Goal: Feedback & Contribution: Submit feedback/report problem

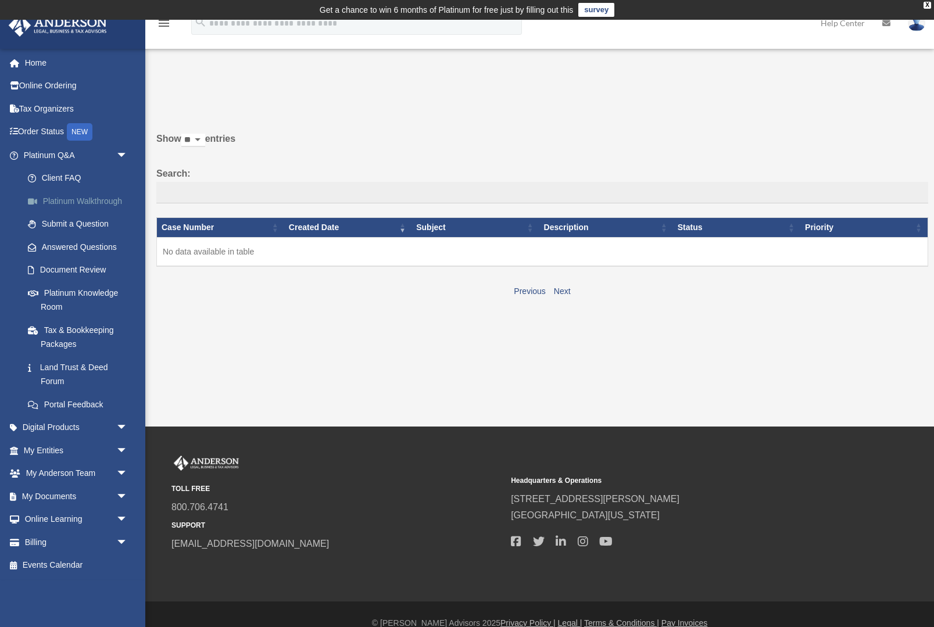
click at [100, 203] on link "Platinum Walkthrough" at bounding box center [80, 200] width 129 height 23
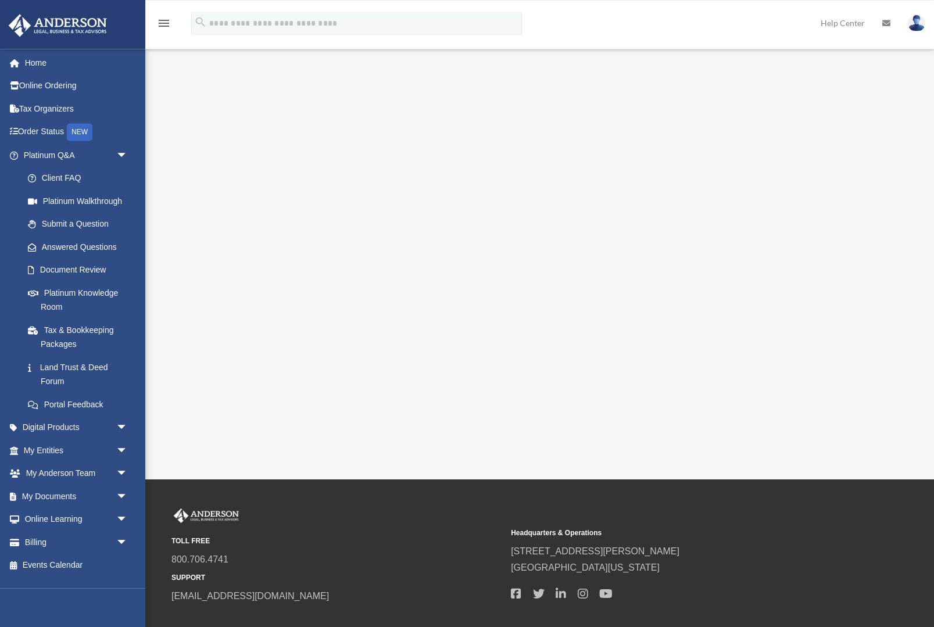
scroll to position [24, 0]
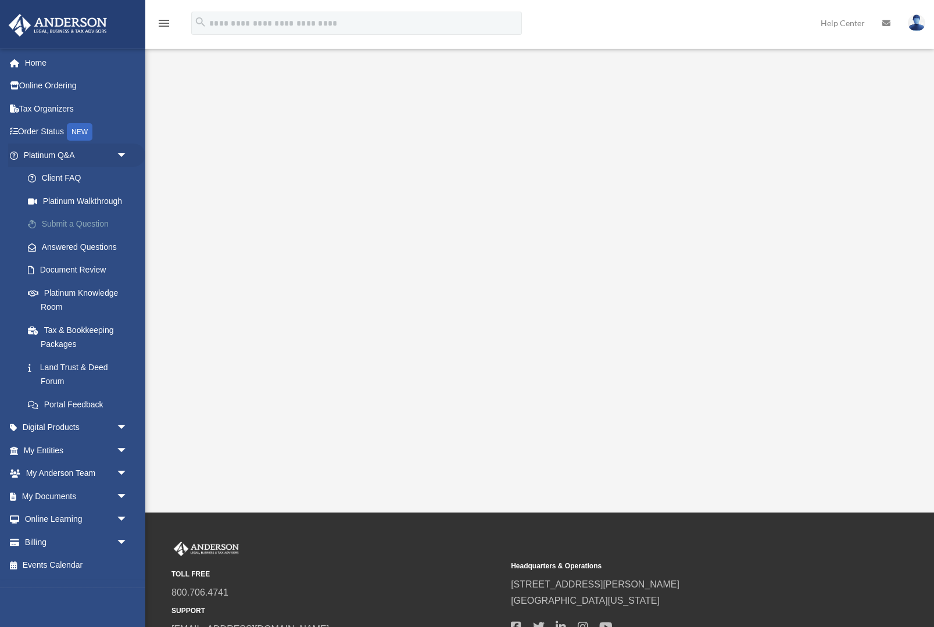
click at [99, 227] on link "Submit a Question" at bounding box center [80, 224] width 129 height 23
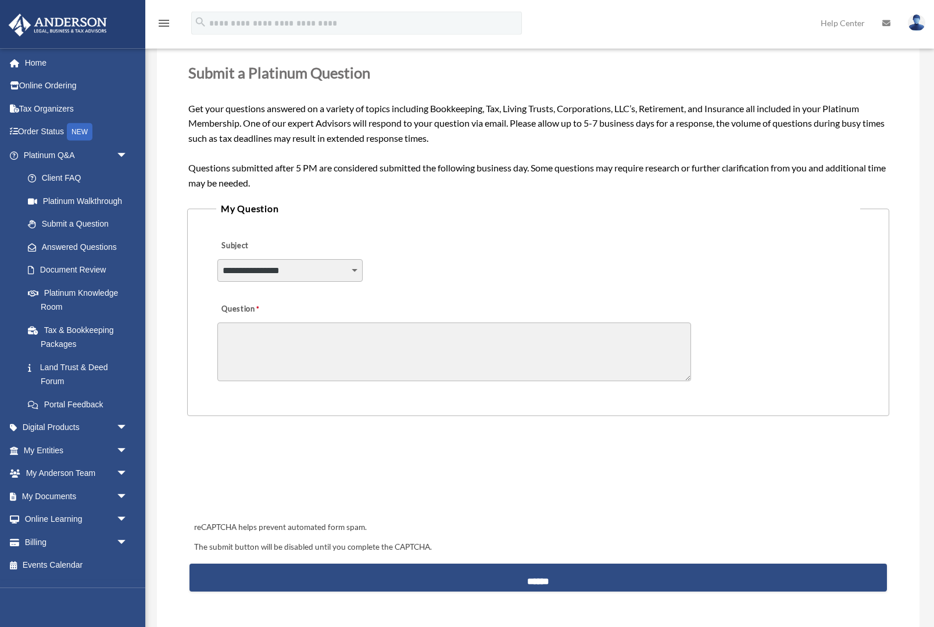
scroll to position [167, 0]
click at [0, 0] on html "X Get a chance to win 6 months of Platinum for free just by filling out this su…" at bounding box center [467, 381] width 934 height 1097
click at [56, 270] on link "Document Review" at bounding box center [80, 270] width 129 height 23
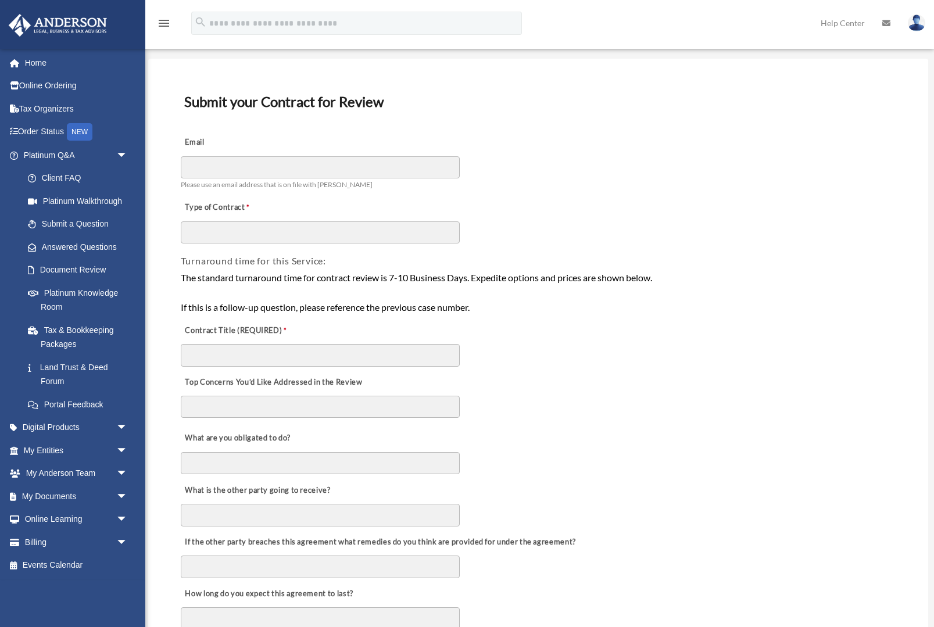
scroll to position [90, 0]
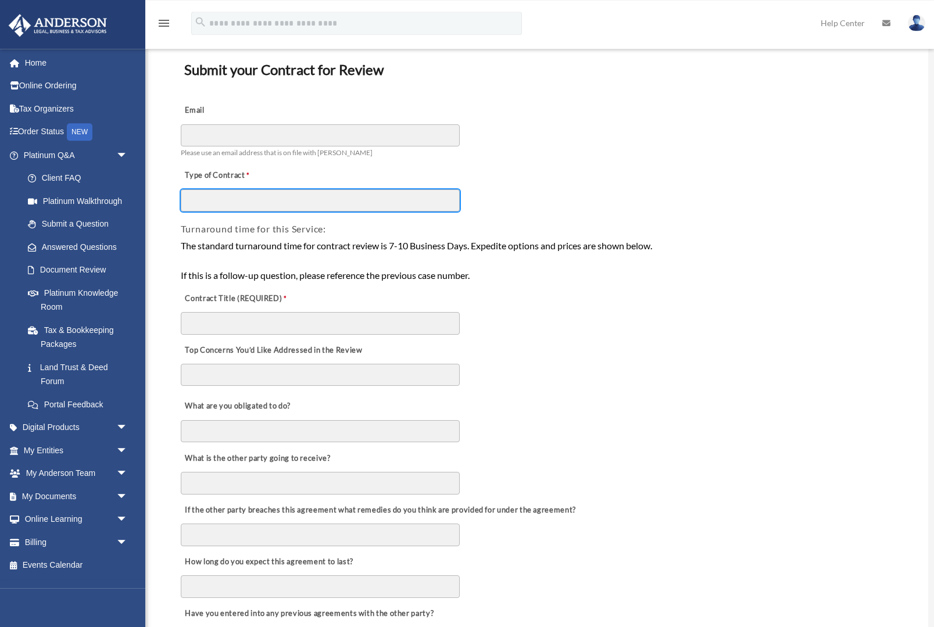
click at [430, 202] on input "Type of Contract" at bounding box center [320, 200] width 279 height 22
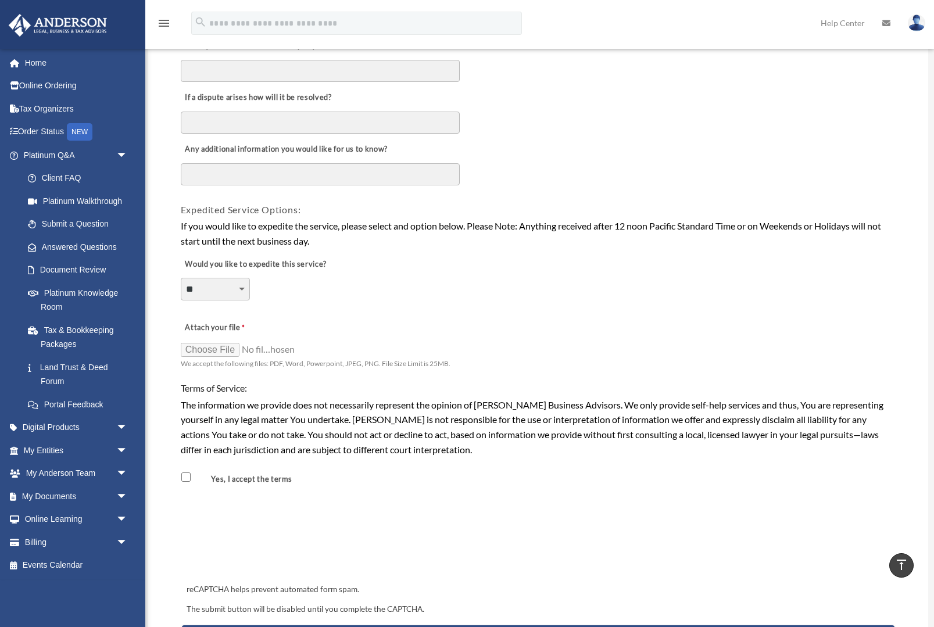
scroll to position [665, 0]
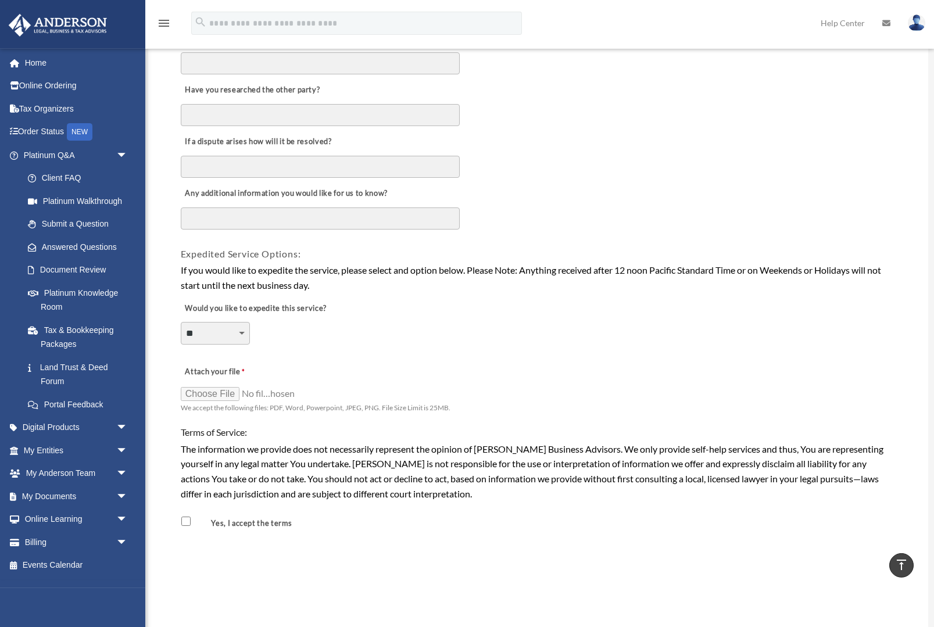
click at [213, 310] on div "**********" at bounding box center [538, 325] width 717 height 63
click at [204, 342] on div "**********" at bounding box center [215, 339] width 69 height 34
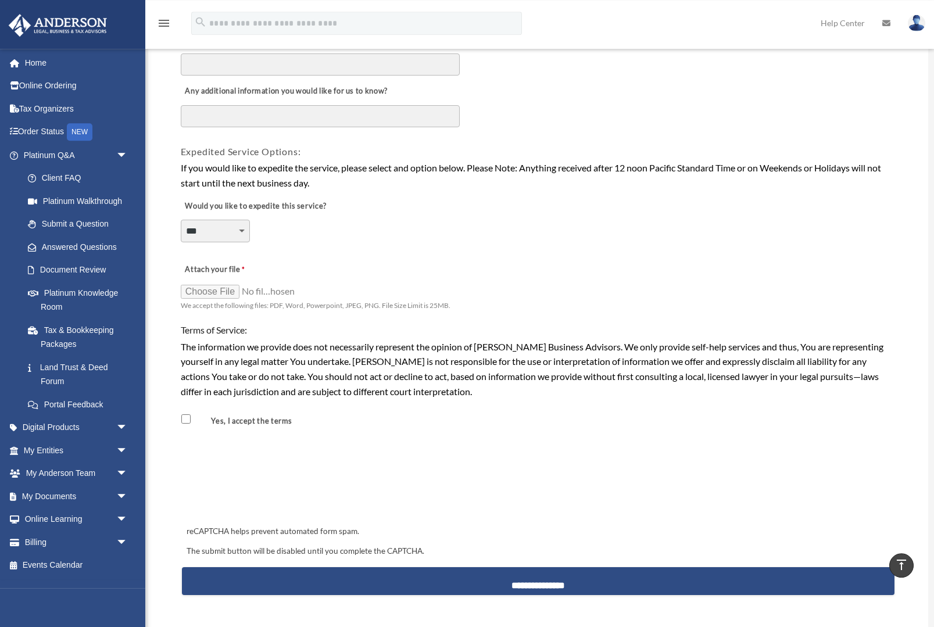
scroll to position [767, 0]
select select "********"
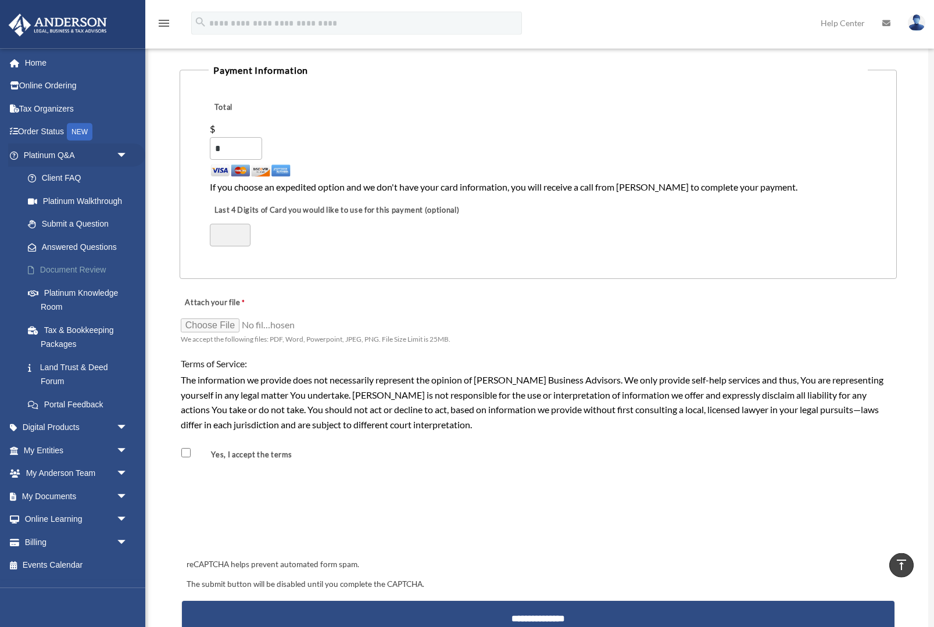
scroll to position [1079, 0]
click at [105, 294] on link "Platinum Knowledge Room" at bounding box center [80, 299] width 129 height 37
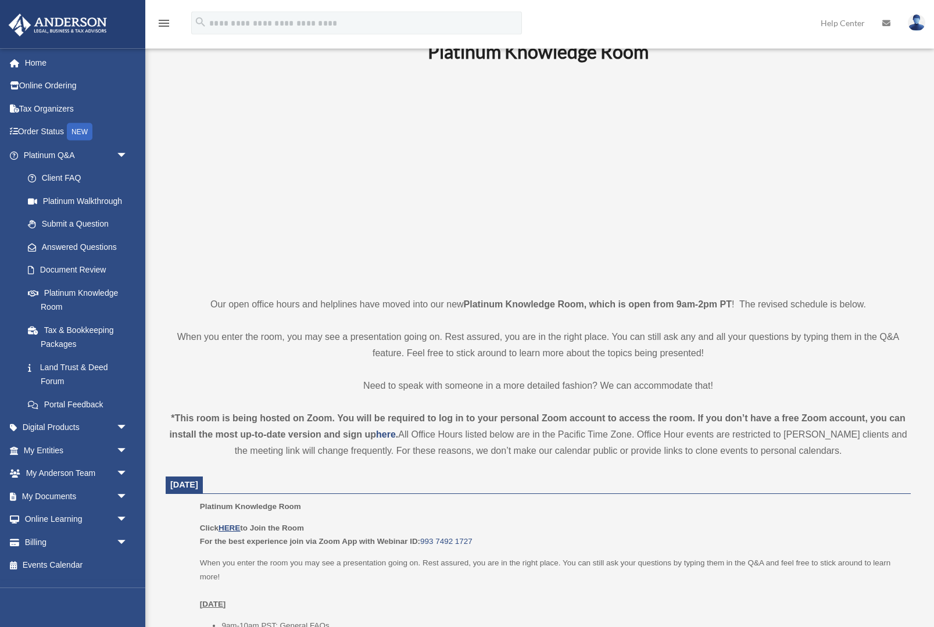
scroll to position [63, 0]
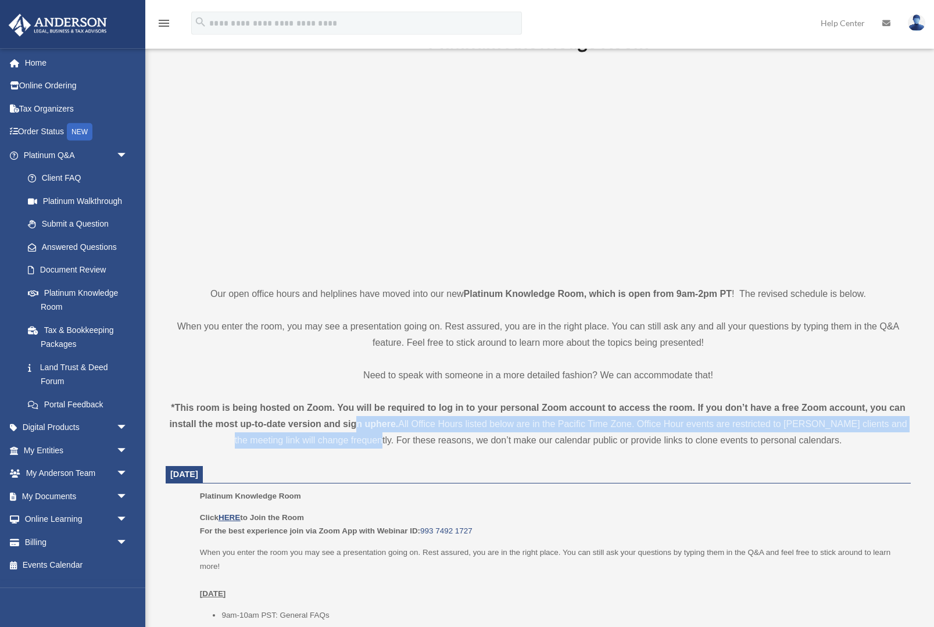
drag, startPoint x: 363, startPoint y: 421, endPoint x: 385, endPoint y: 435, distance: 25.8
click at [385, 435] on div "*This room is being hosted on Zoom. You will be required to log in to your pers…" at bounding box center [538, 424] width 745 height 49
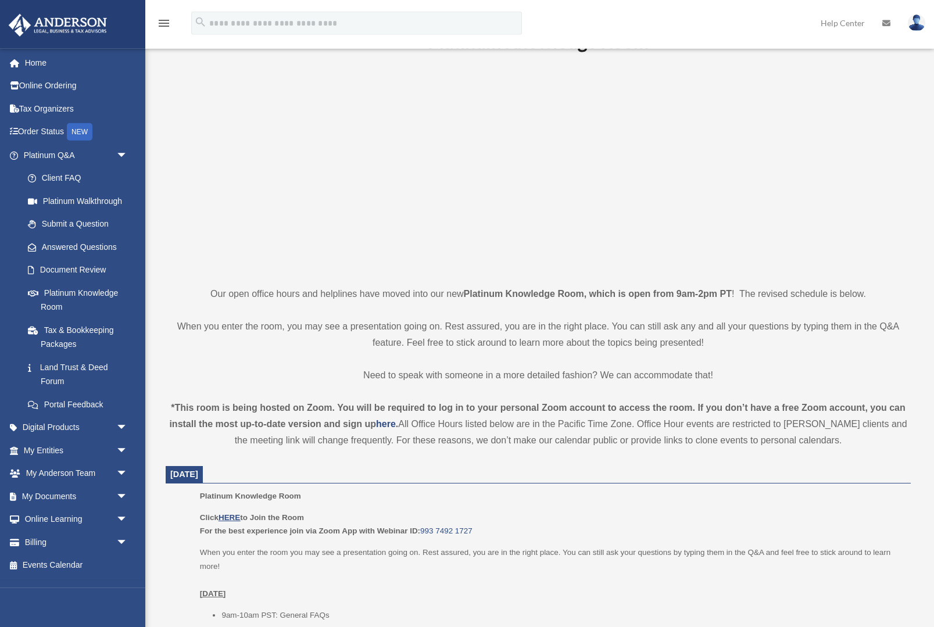
click at [406, 433] on div "*This room is being hosted on Zoom. You will be required to log in to your pers…" at bounding box center [538, 424] width 745 height 49
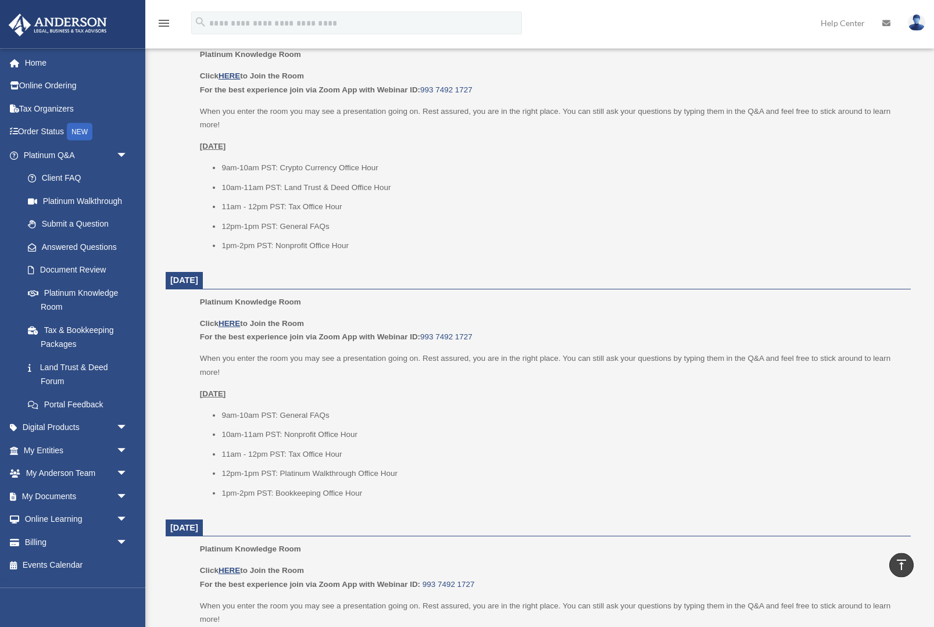
scroll to position [762, 0]
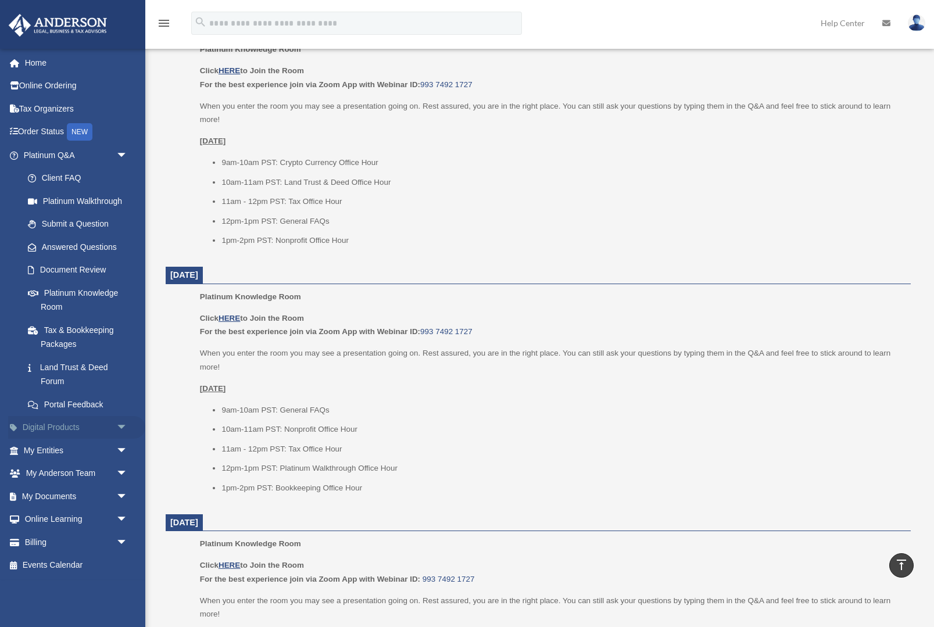
click at [103, 419] on link "Digital Products arrow_drop_down" at bounding box center [76, 427] width 137 height 23
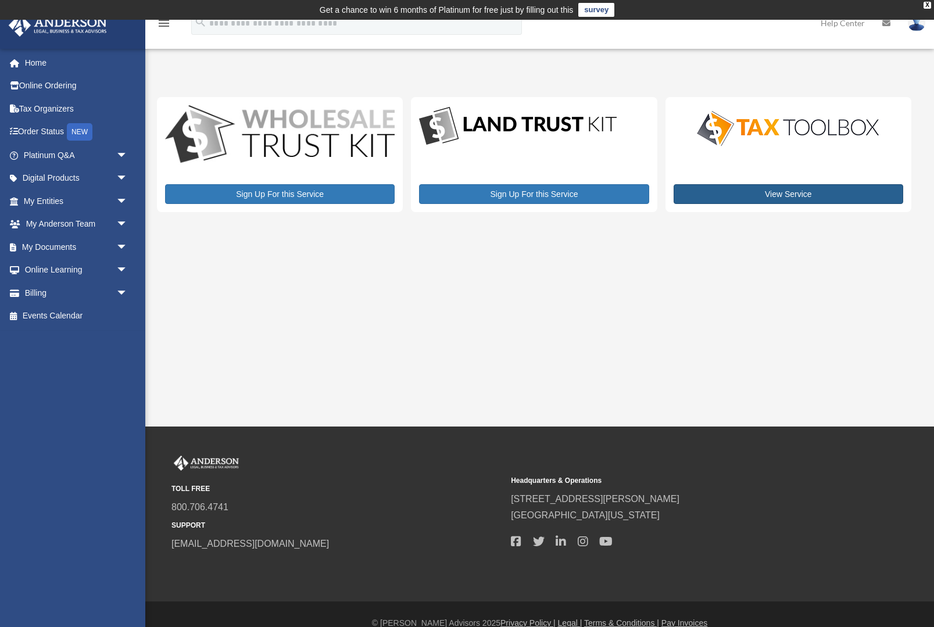
click at [780, 201] on link "View Service" at bounding box center [787, 194] width 229 height 20
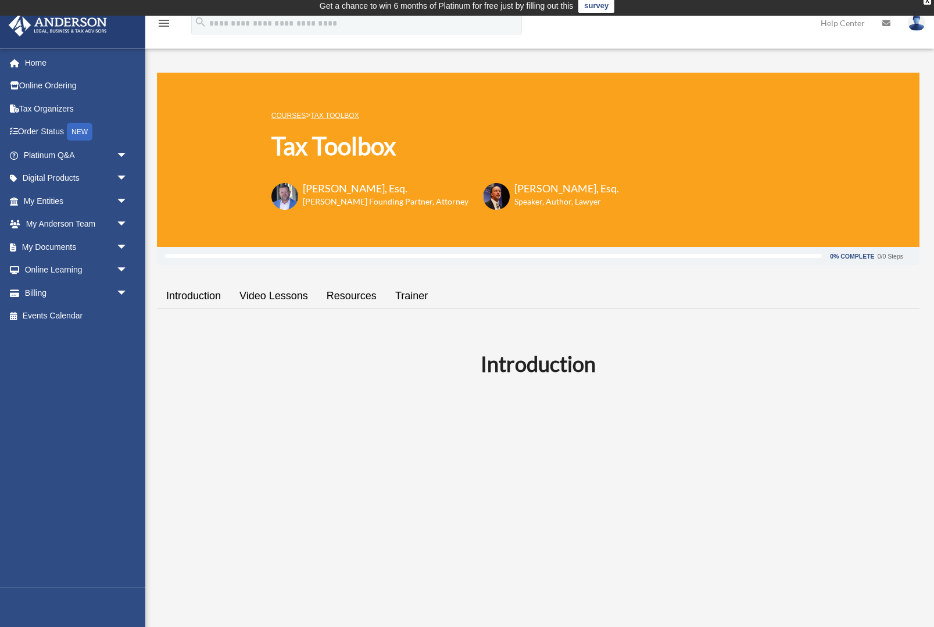
scroll to position [5, 0]
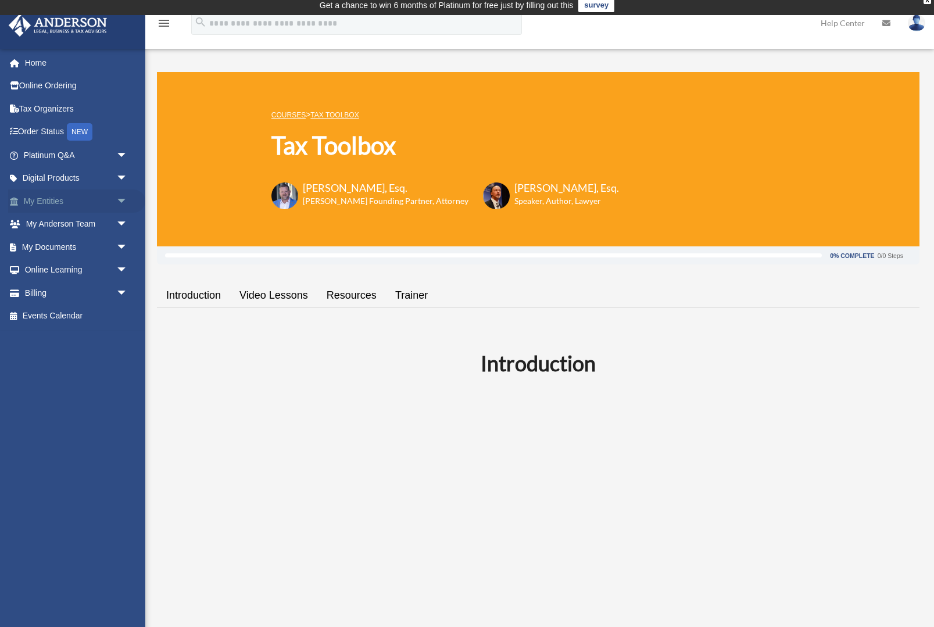
click at [71, 202] on link "My Entities arrow_drop_down" at bounding box center [76, 200] width 137 height 23
click at [123, 199] on span "arrow_drop_down" at bounding box center [127, 201] width 23 height 24
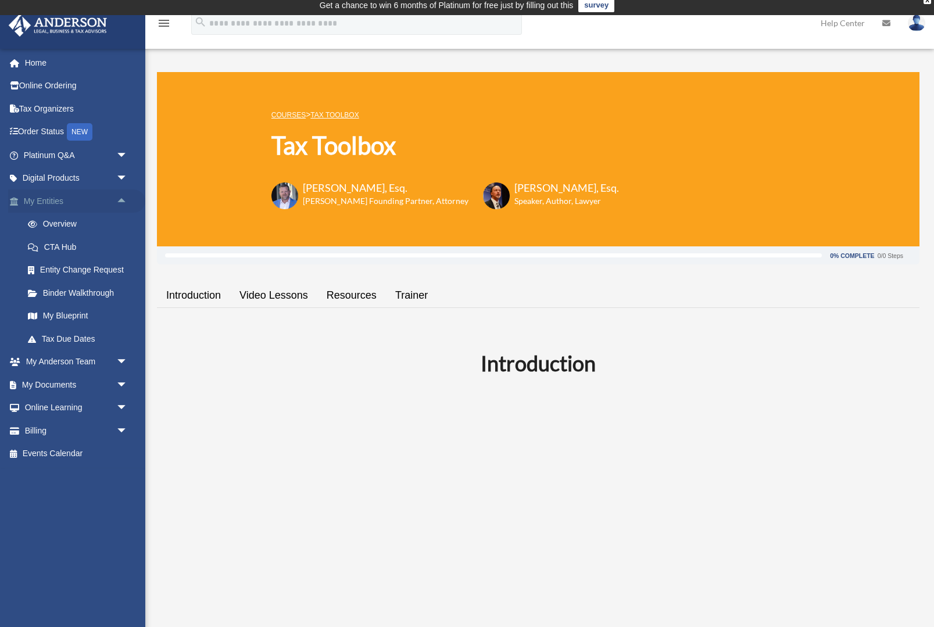
click at [118, 199] on span "arrow_drop_up" at bounding box center [127, 201] width 23 height 24
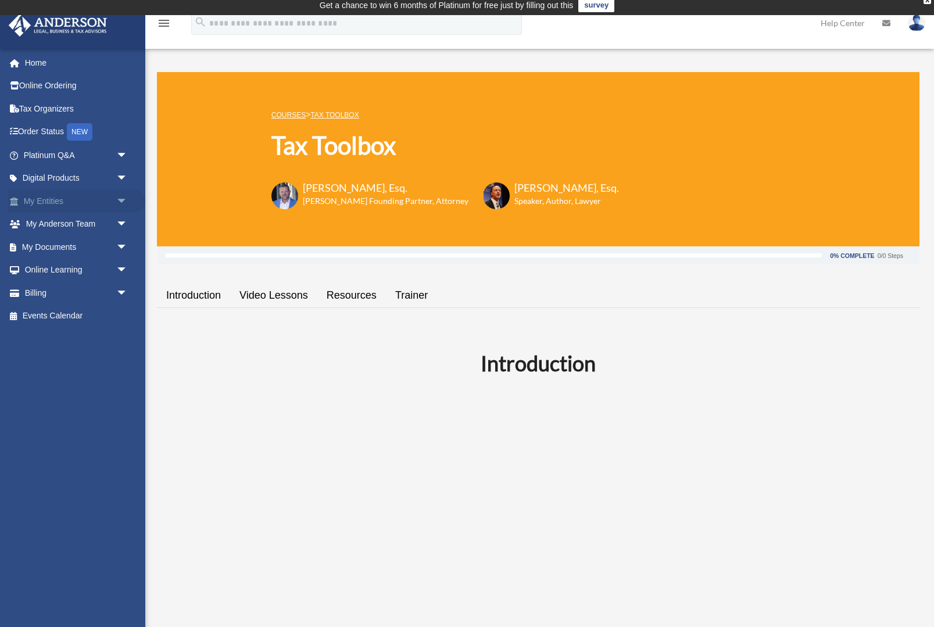
click at [112, 199] on link "My Entities arrow_drop_down" at bounding box center [76, 200] width 137 height 23
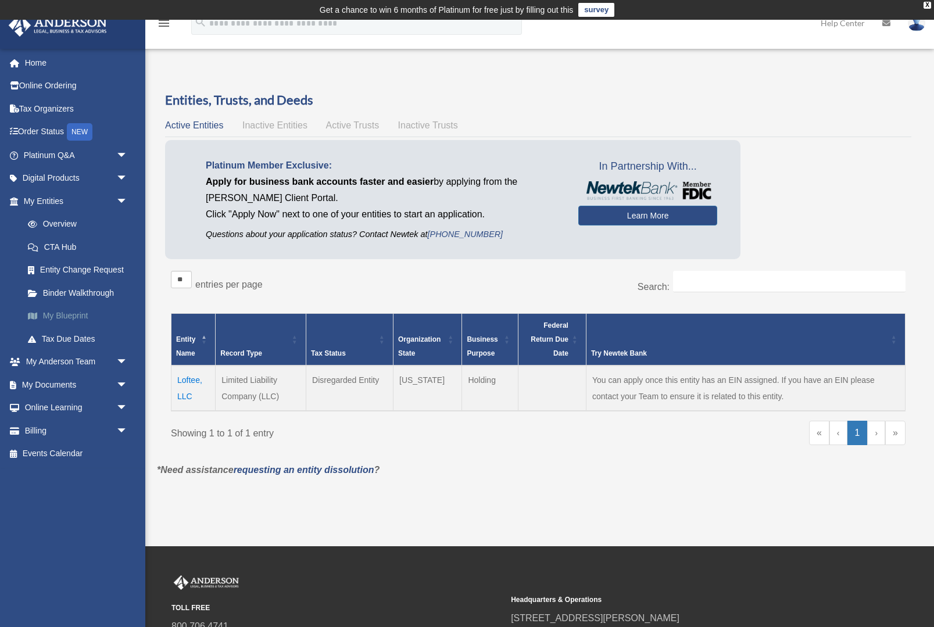
click at [58, 314] on link "My Blueprint" at bounding box center [80, 315] width 129 height 23
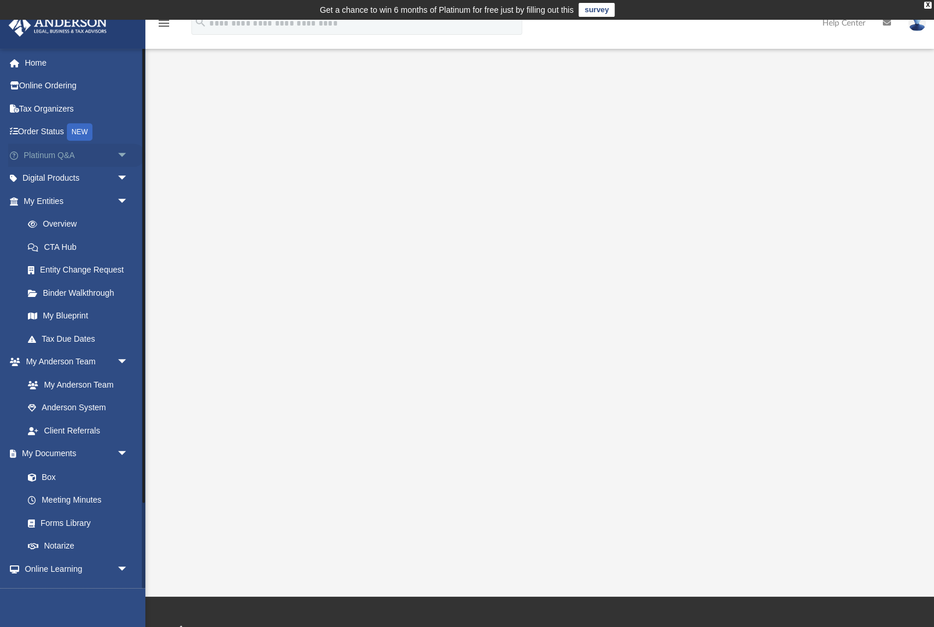
click at [102, 161] on link "Platinum Q&A arrow_drop_down" at bounding box center [76, 154] width 137 height 23
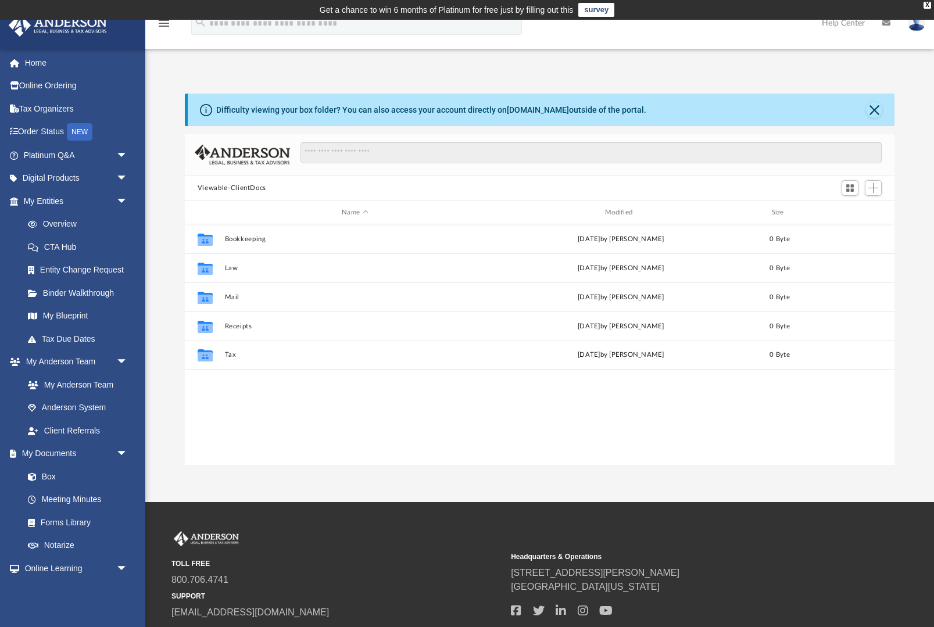
scroll to position [264, 710]
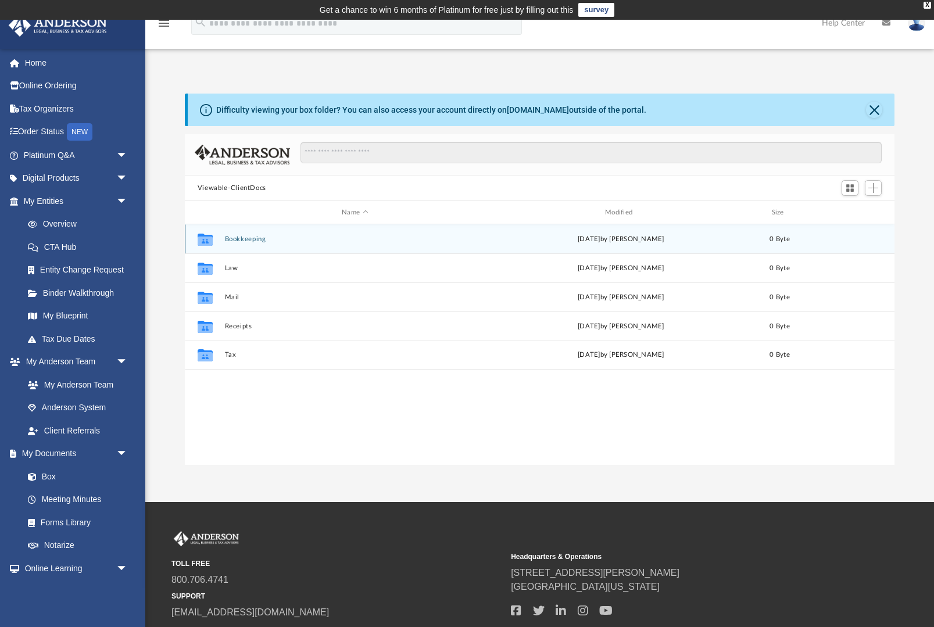
click at [461, 235] on button "Bookkeeping" at bounding box center [354, 239] width 261 height 8
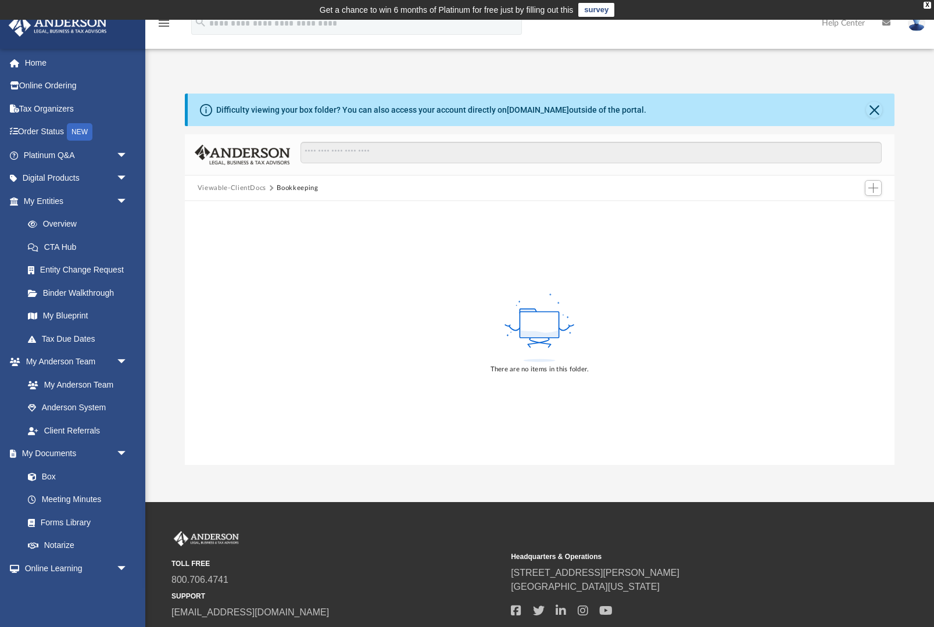
click at [249, 185] on button "Viewable-ClientDocs" at bounding box center [232, 188] width 69 height 10
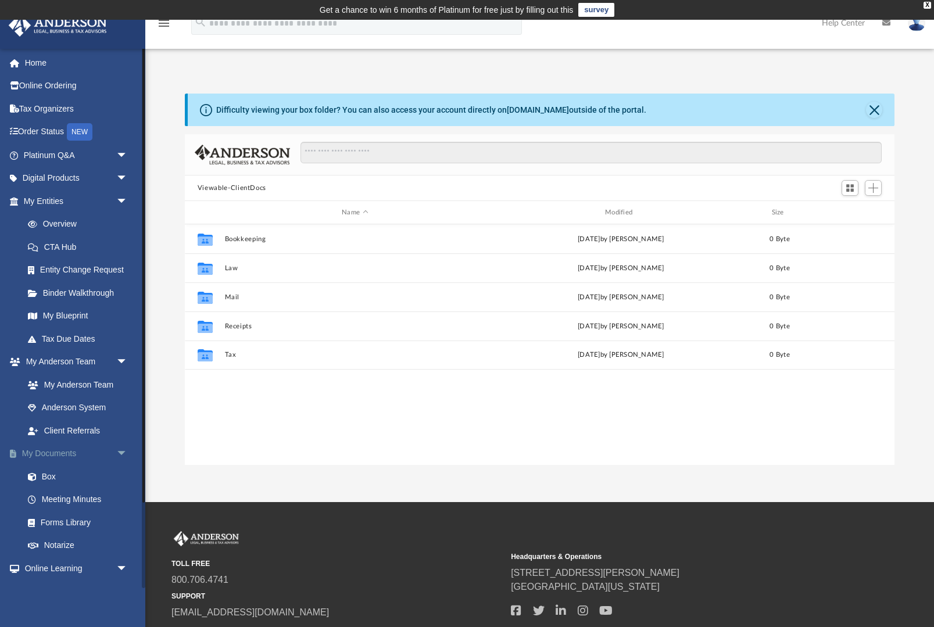
scroll to position [1, 1]
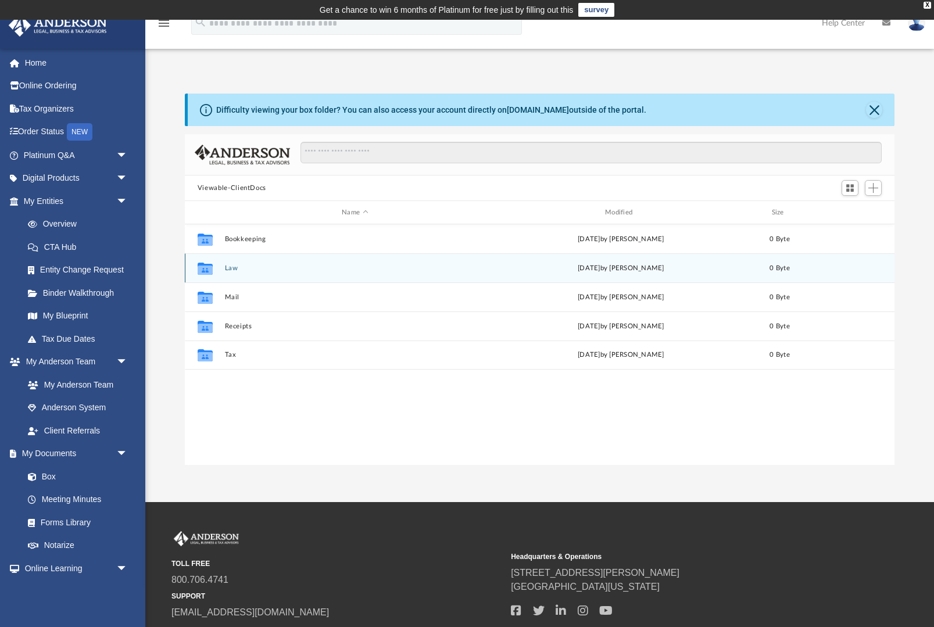
click at [231, 268] on button "Law" at bounding box center [354, 268] width 261 height 8
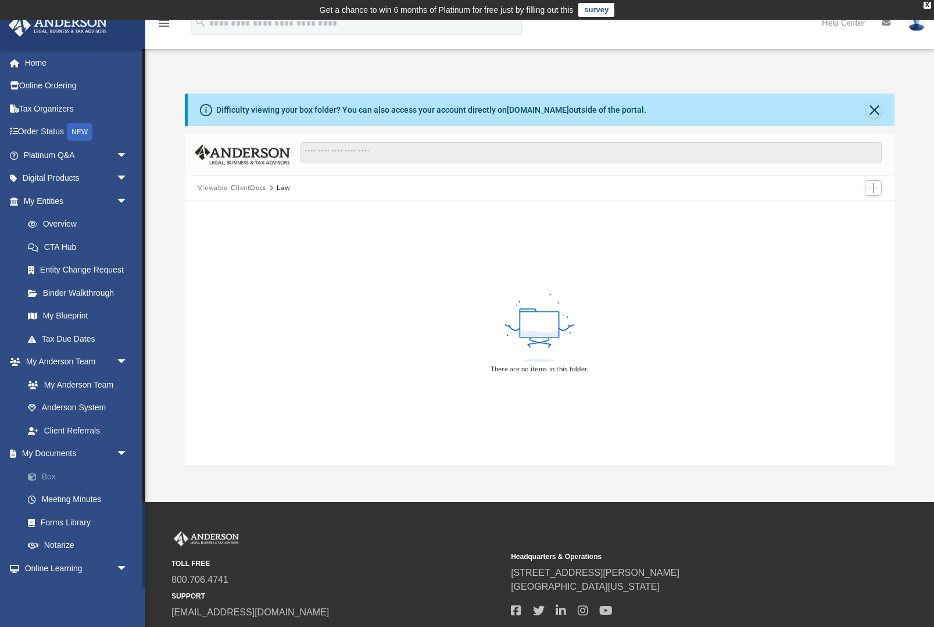
click at [89, 474] on link "Box" at bounding box center [80, 476] width 129 height 23
click at [70, 476] on link "Box" at bounding box center [80, 476] width 129 height 23
click at [86, 479] on link "Box" at bounding box center [80, 476] width 129 height 23
click at [261, 182] on div "Viewable-ClientDocs Law" at bounding box center [539, 188] width 709 height 26
click at [254, 185] on button "Viewable-ClientDocs" at bounding box center [232, 188] width 69 height 10
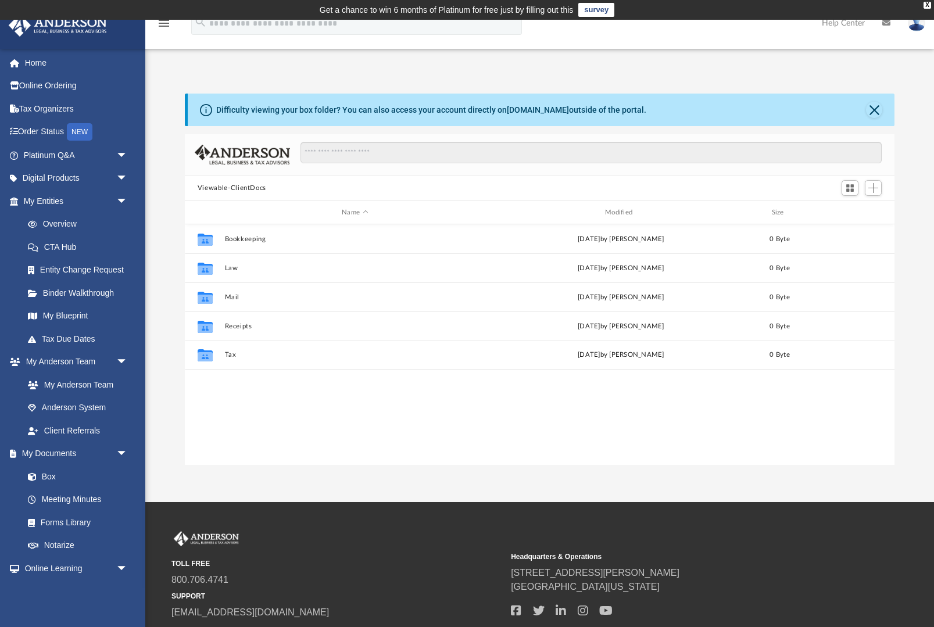
click at [247, 193] on div "Viewable-ClientDocs" at bounding box center [539, 188] width 709 height 26
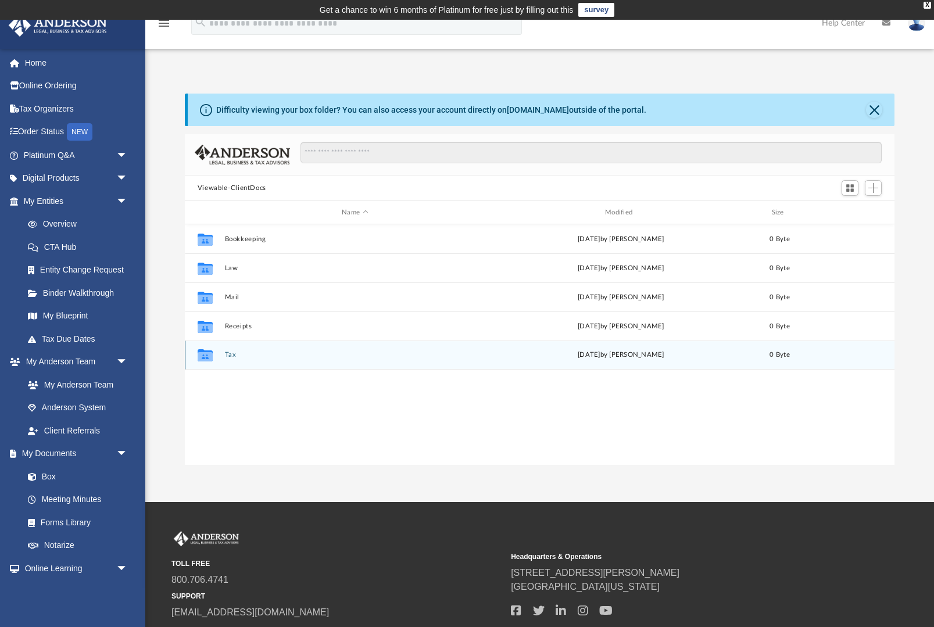
click at [254, 353] on button "Tax" at bounding box center [354, 355] width 261 height 8
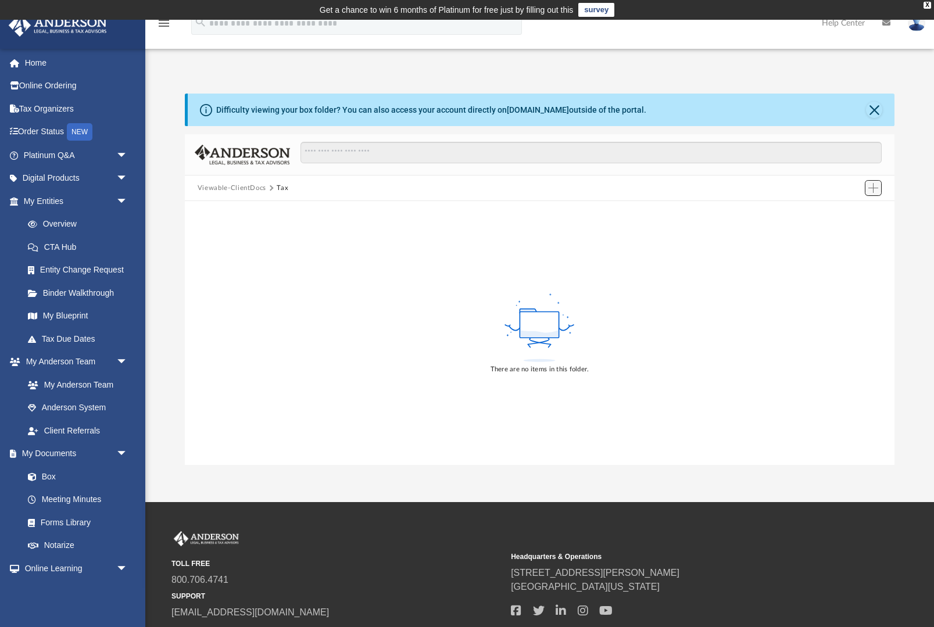
click at [865, 193] on button "Add" at bounding box center [872, 188] width 17 height 16
click at [326, 243] on div "There are no items in this folder." at bounding box center [539, 333] width 709 height 264
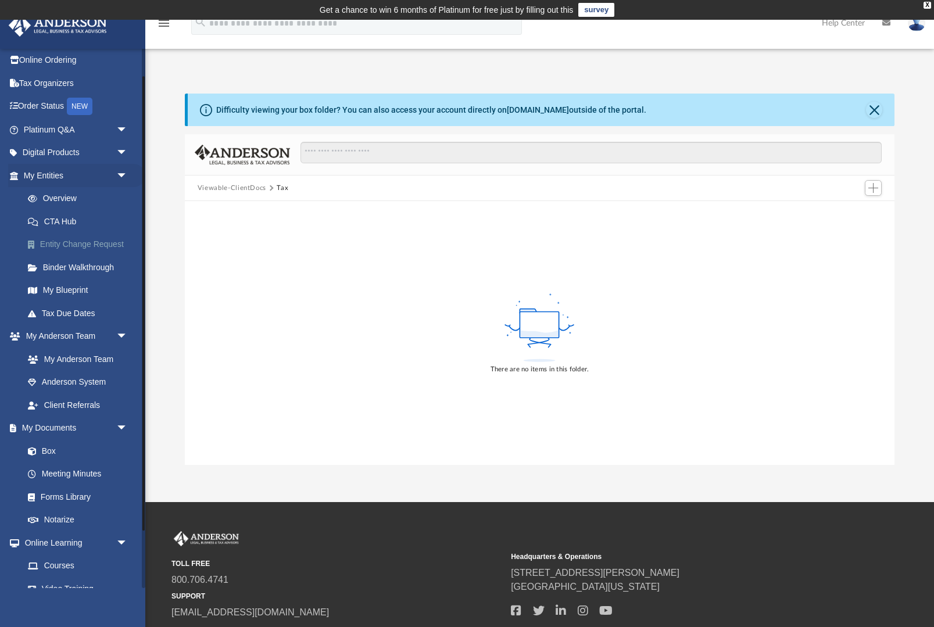
scroll to position [19, 0]
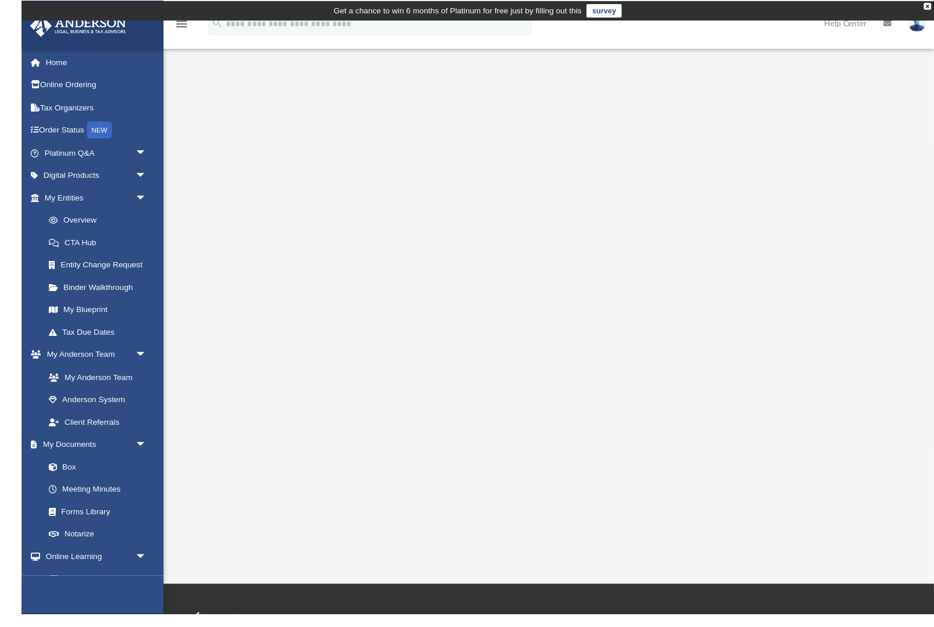
scroll to position [11, 0]
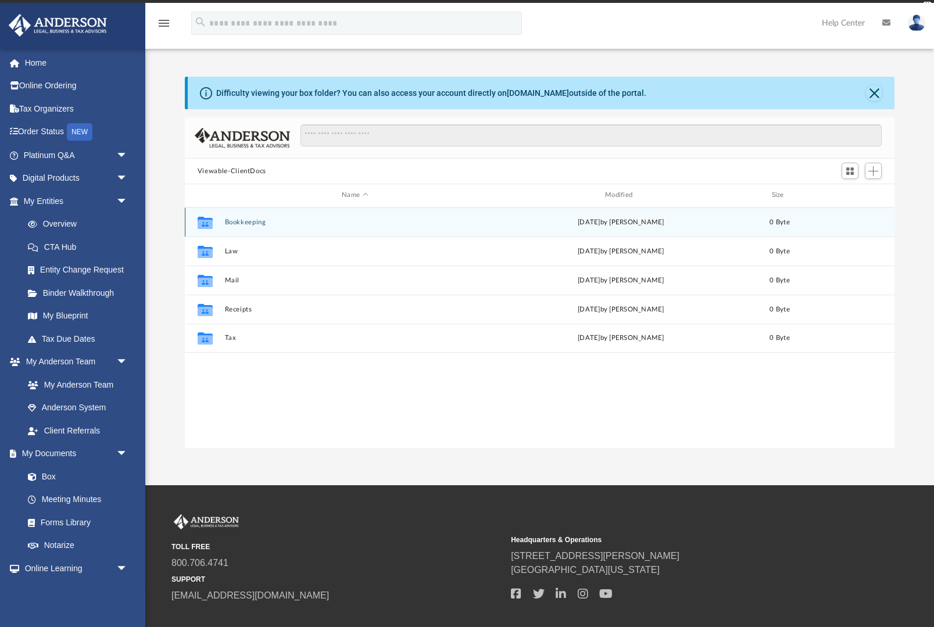
scroll to position [264, 710]
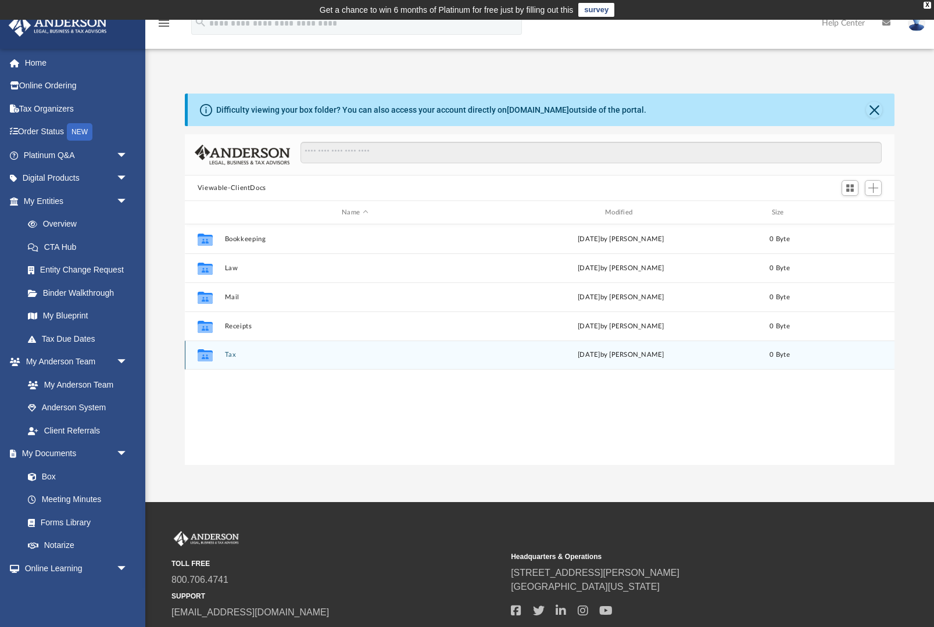
click at [222, 354] on div "Collaborated Folder Tax Mon Jul 28 2025 by Charles Rogler 0 Byte" at bounding box center [539, 354] width 709 height 29
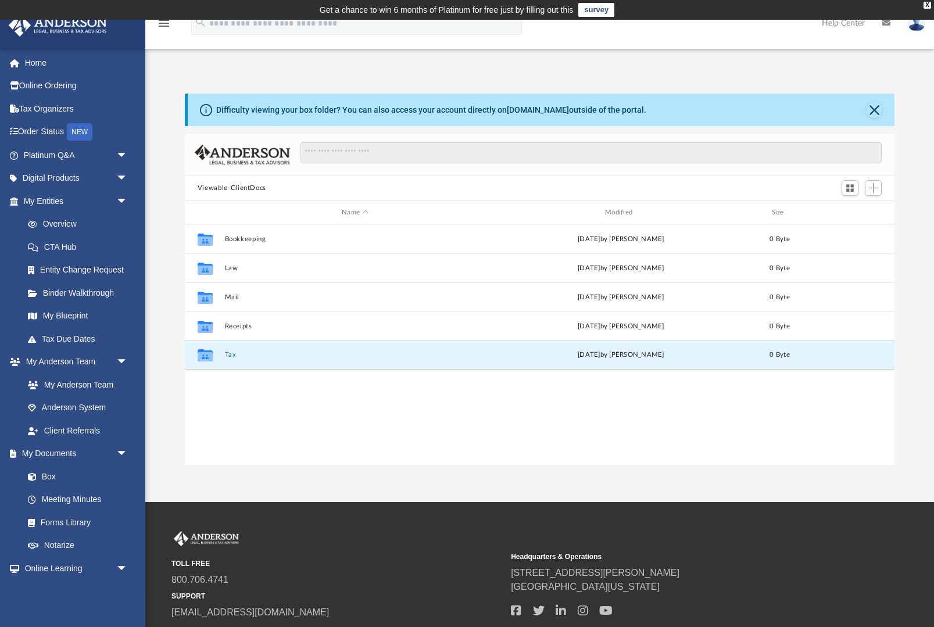
click at [594, 2] on div "survey" at bounding box center [594, 10] width 39 height 20
click at [596, 6] on link "survey" at bounding box center [596, 10] width 36 height 14
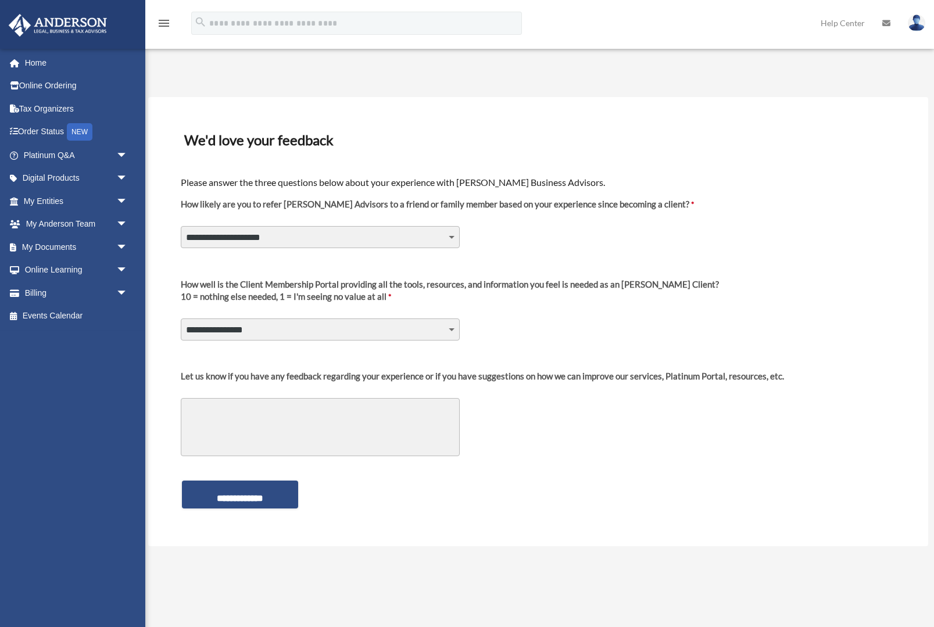
select select "********"
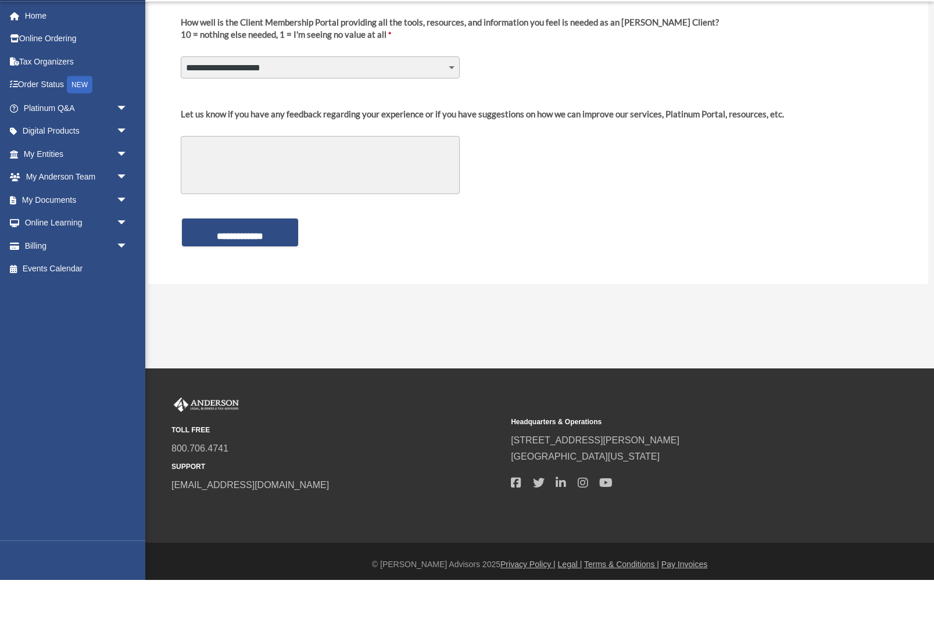
scroll to position [218, 0]
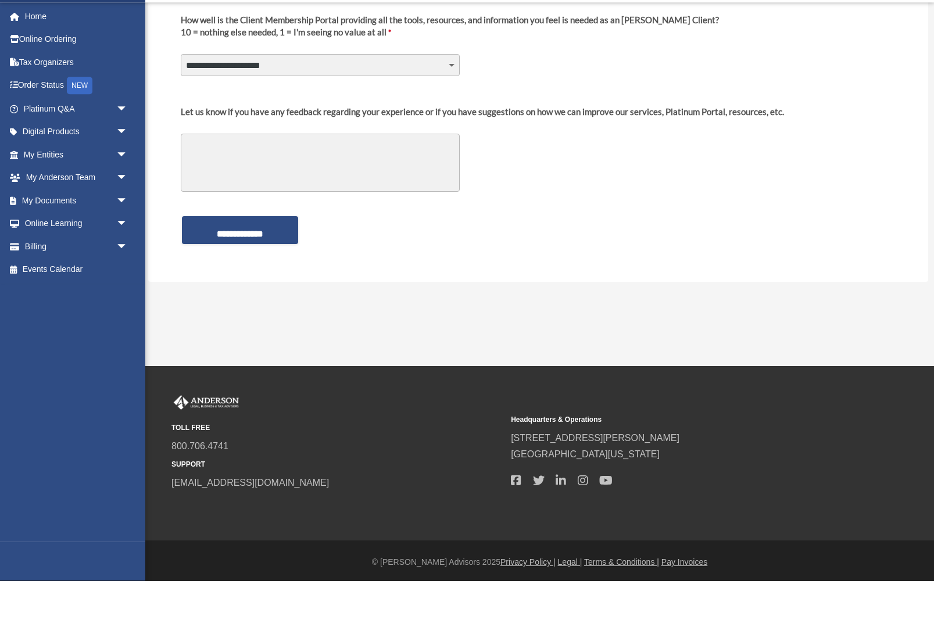
drag, startPoint x: 386, startPoint y: 198, endPoint x: 386, endPoint y: 189, distance: 8.7
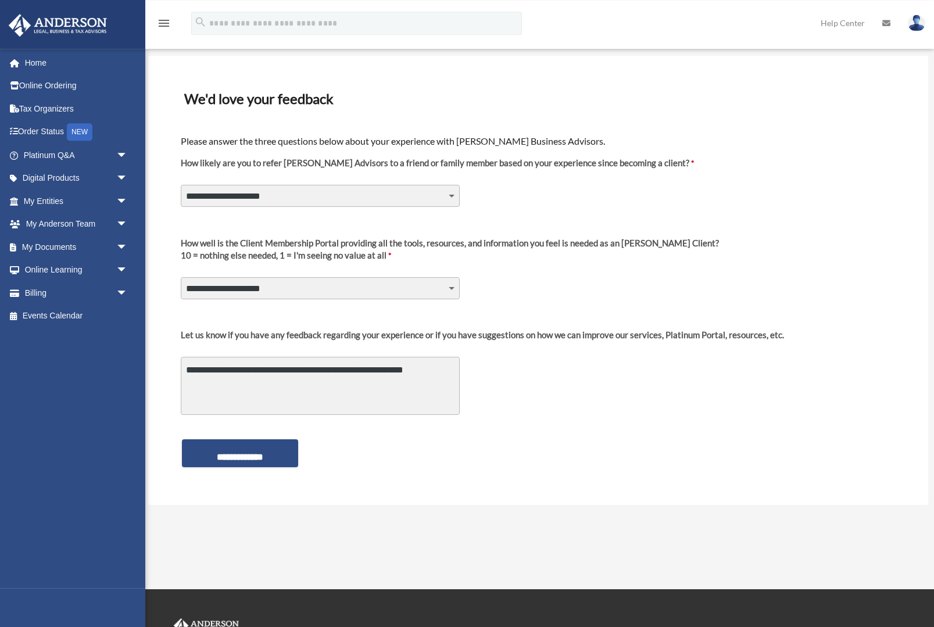
scroll to position [0, 0]
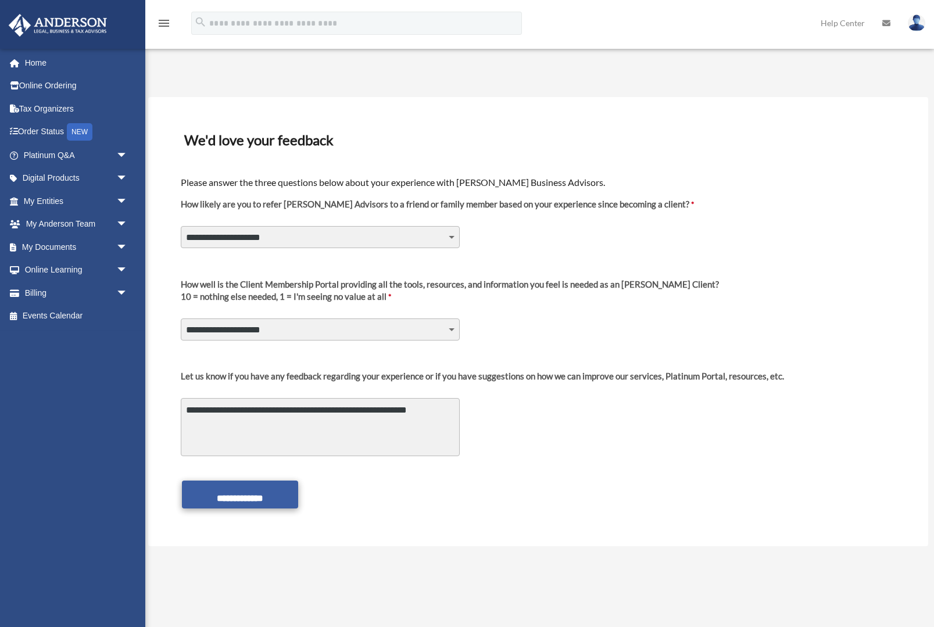
type textarea "**********"
